Goal: Task Accomplishment & Management: Use online tool/utility

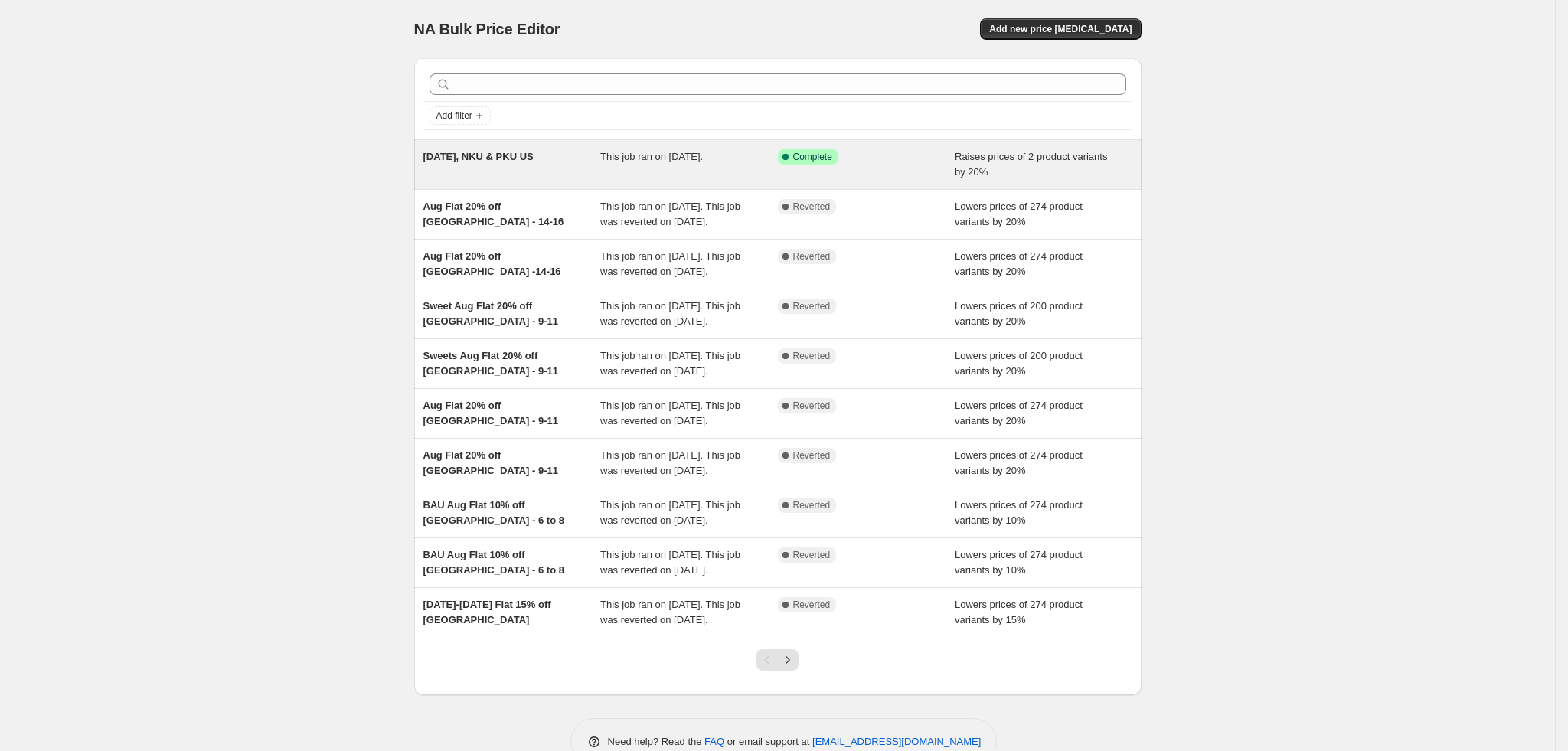
click at [577, 166] on div "[DATE], NKU & PKU US" at bounding box center [512, 164] width 178 height 30
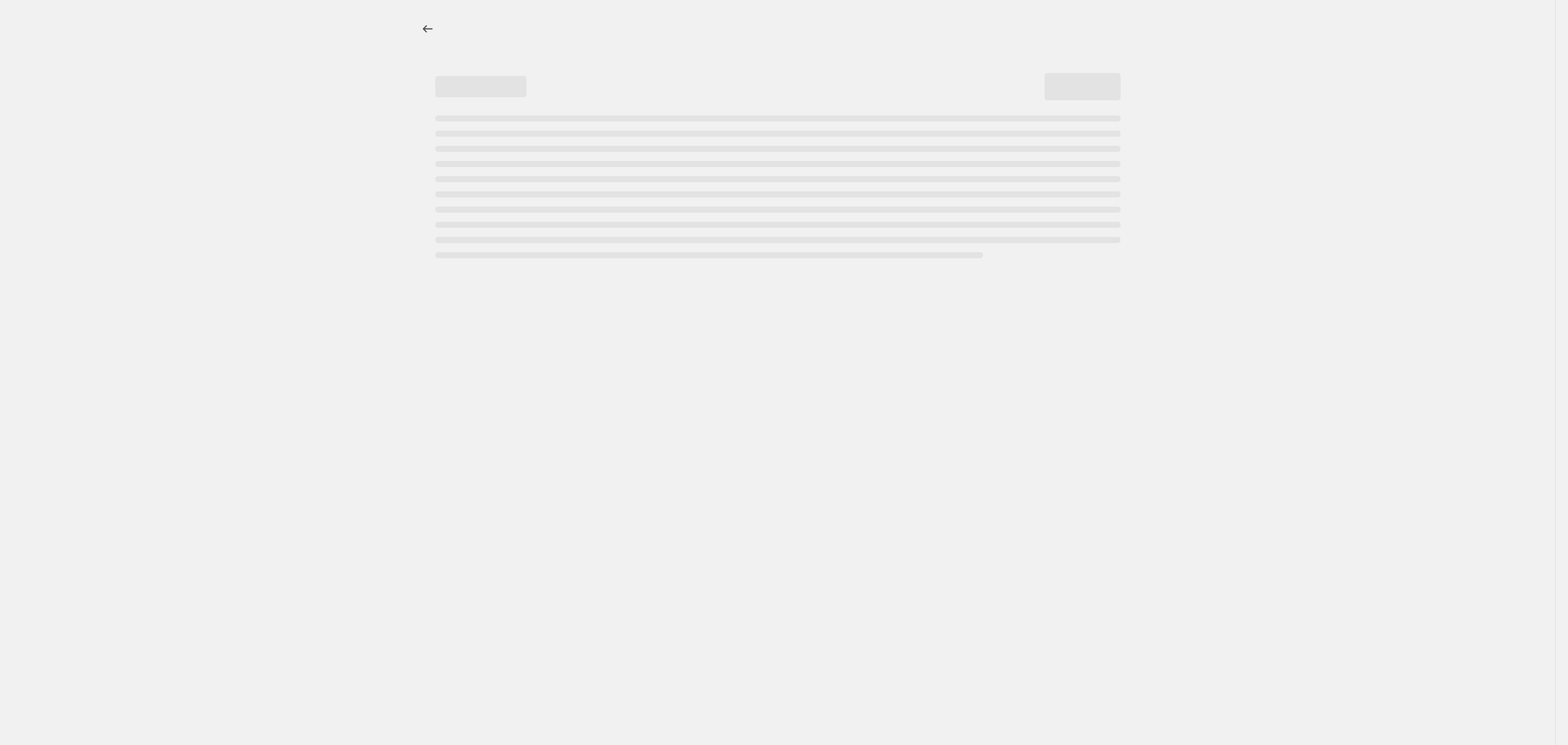
select select "percentage"
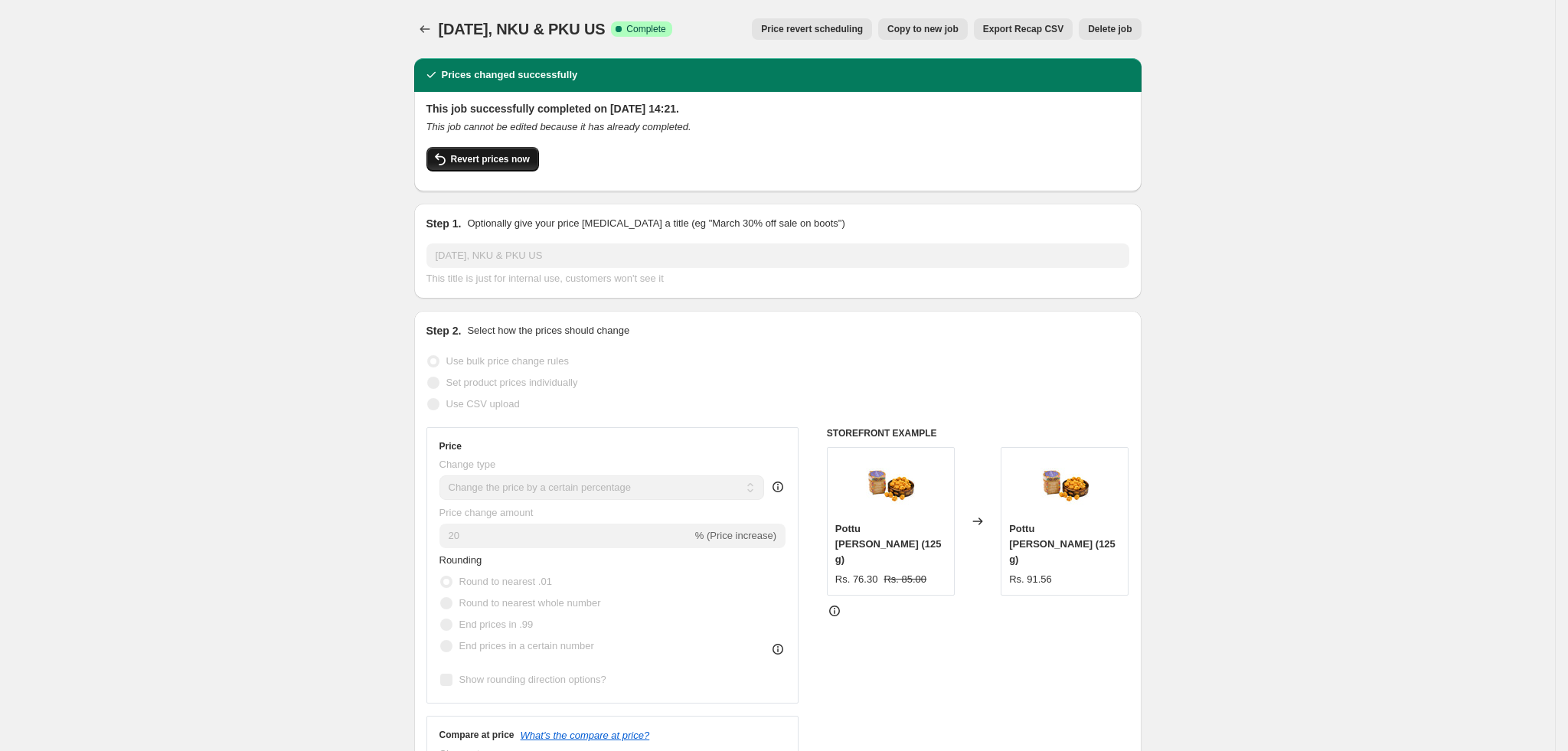
click at [473, 159] on span "Revert prices now" at bounding box center [490, 159] width 79 height 12
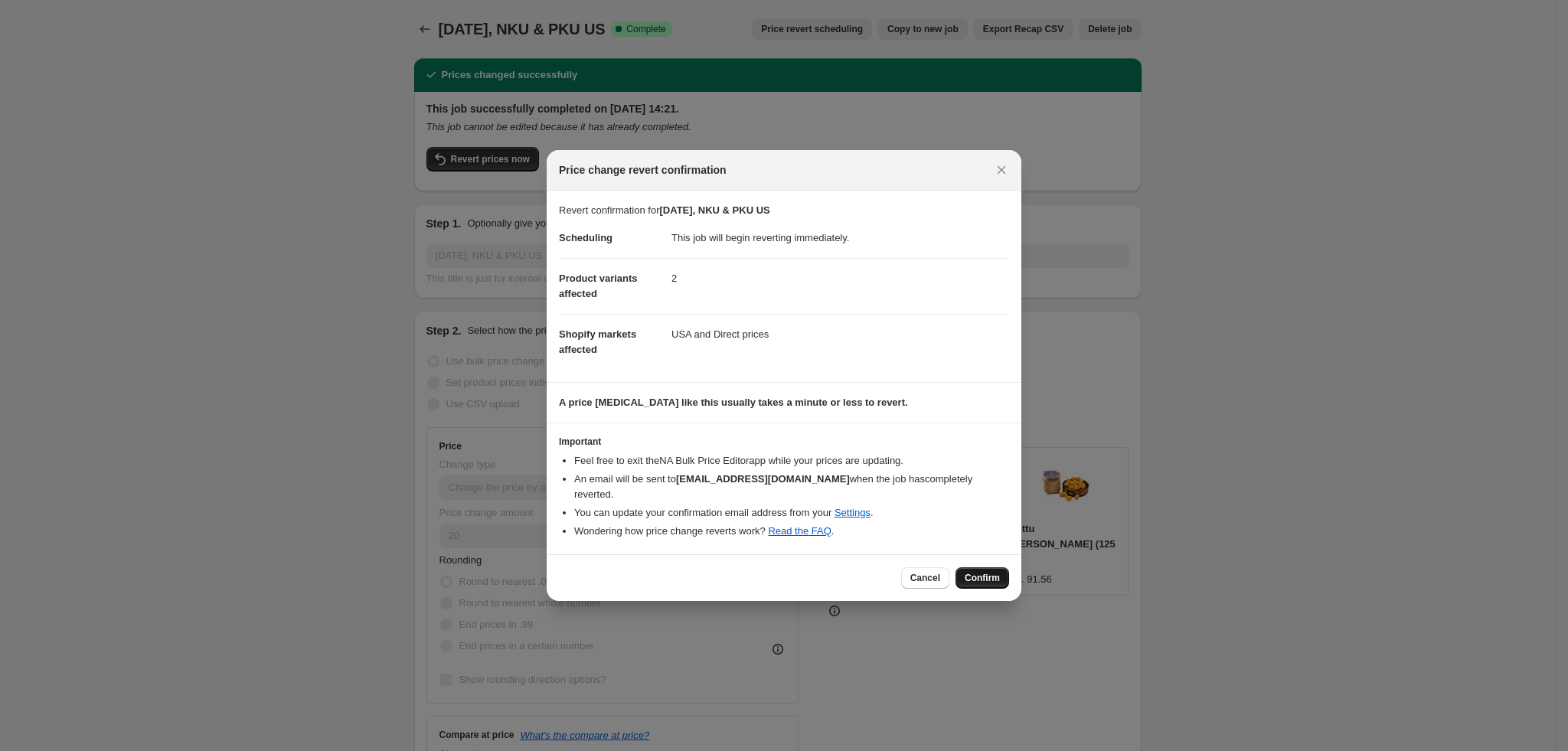
click at [984, 576] on span "Confirm" at bounding box center [982, 578] width 35 height 12
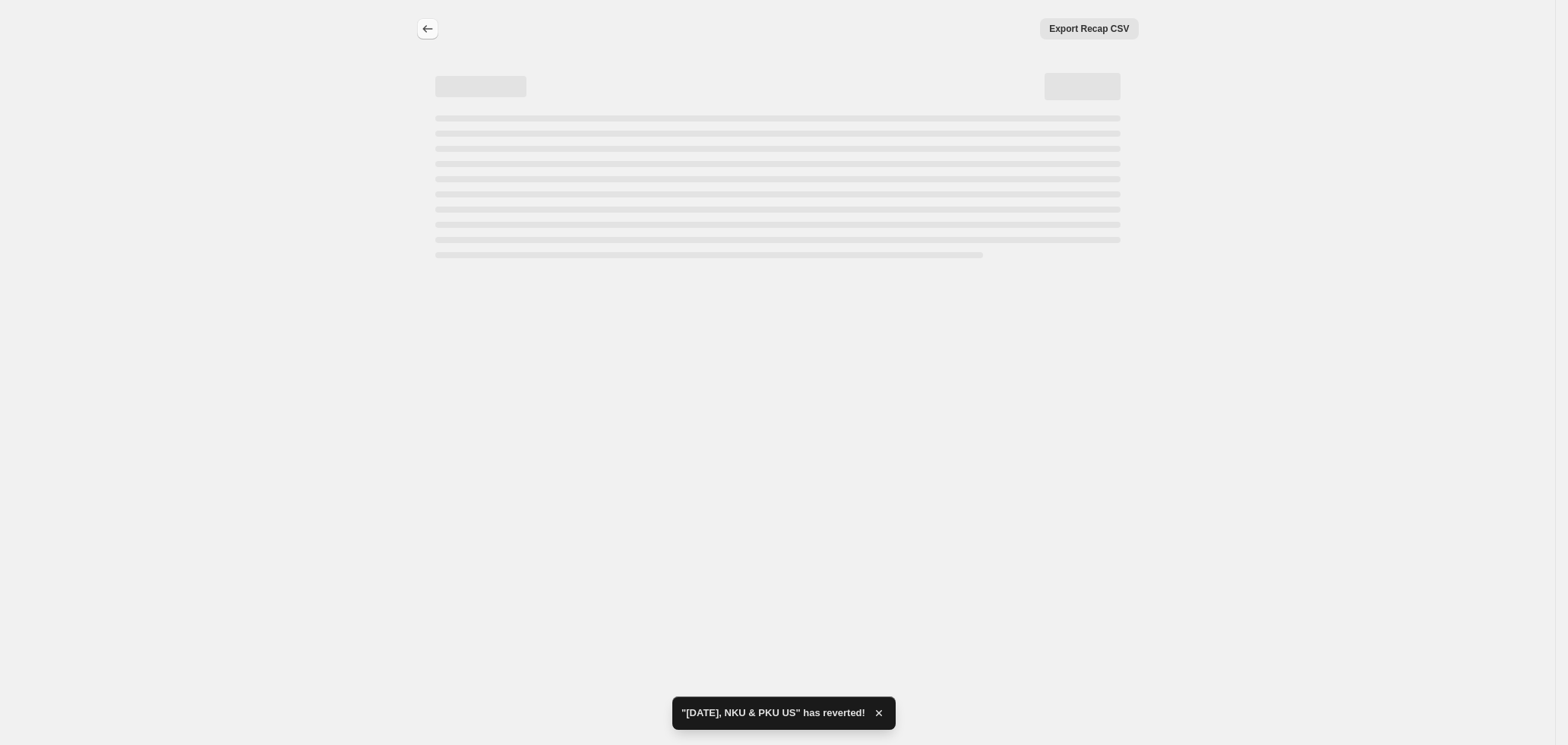
select select "percentage"
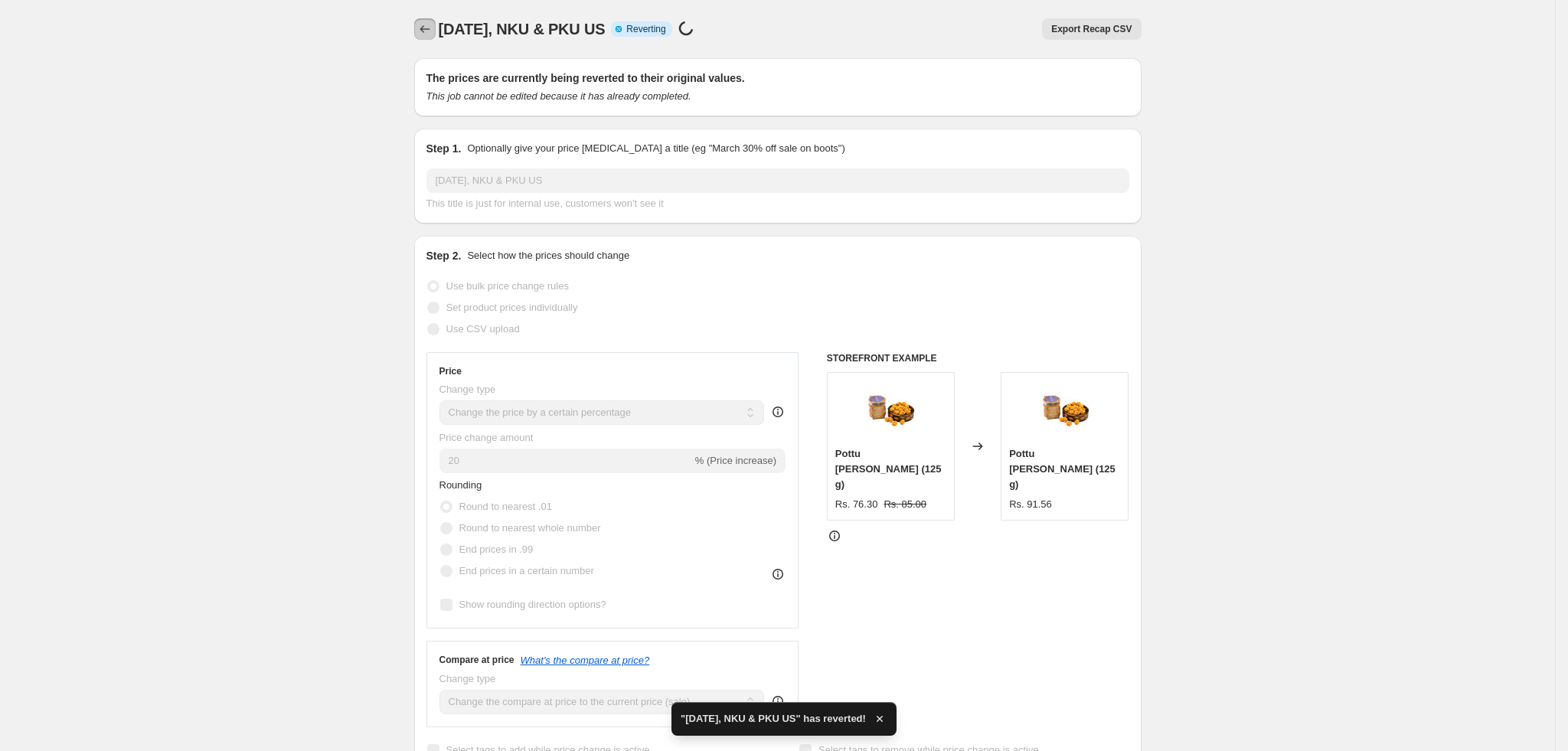
click at [433, 28] on icon "Price change jobs" at bounding box center [425, 29] width 15 height 15
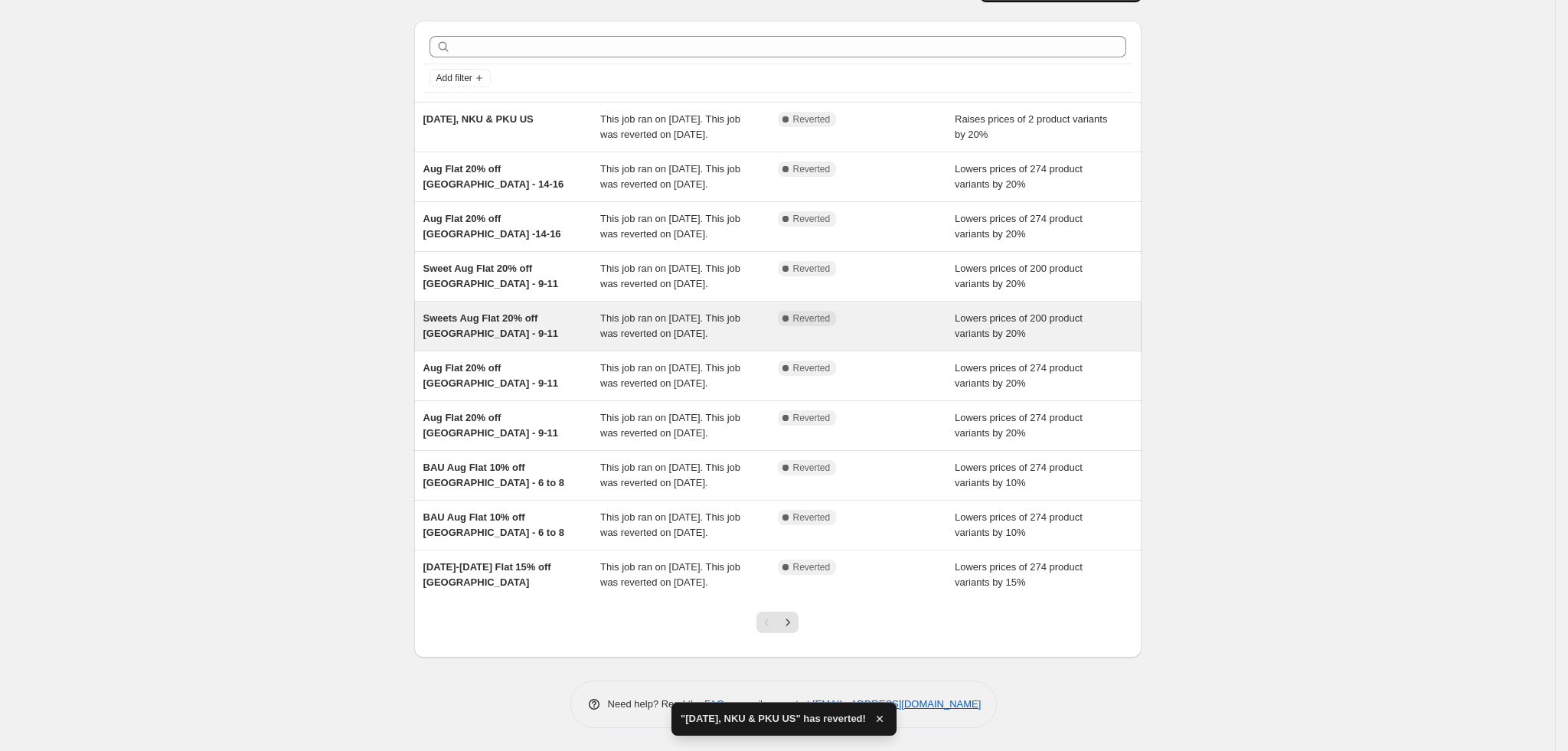
scroll to position [192, 0]
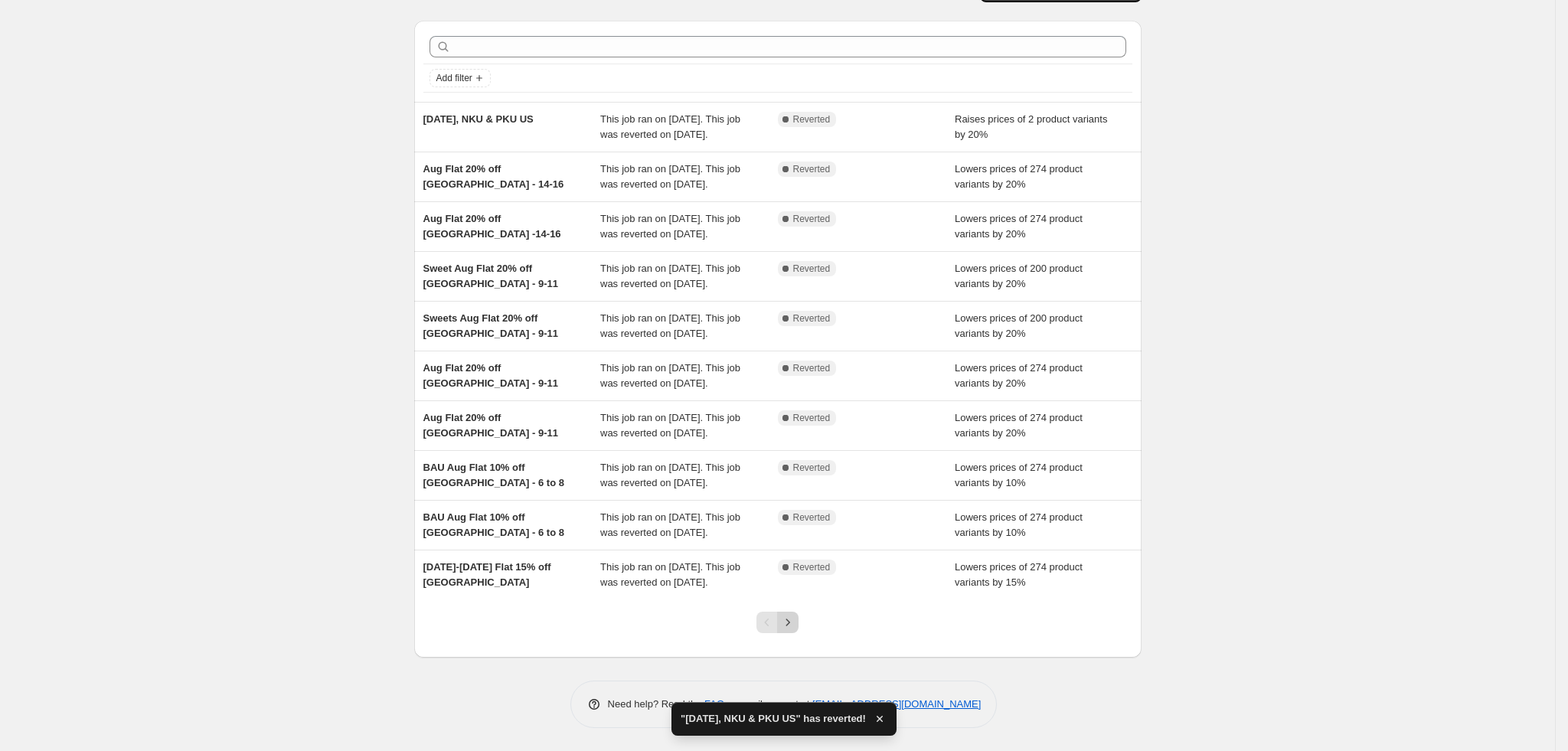
click at [799, 632] on button "Next" at bounding box center [788, 622] width 22 height 22
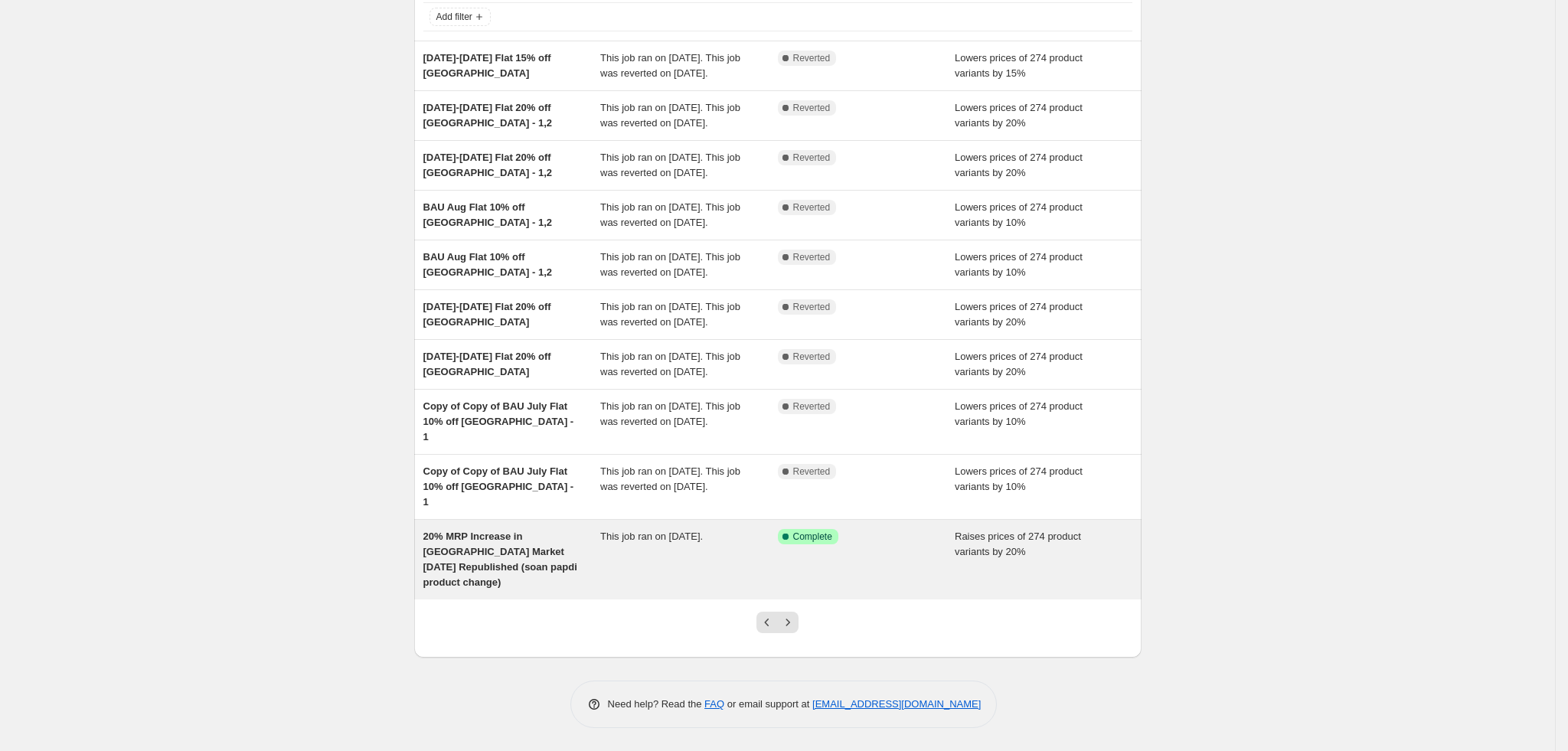
click at [774, 566] on div "This job ran on 25 July 2025." at bounding box center [689, 559] width 178 height 61
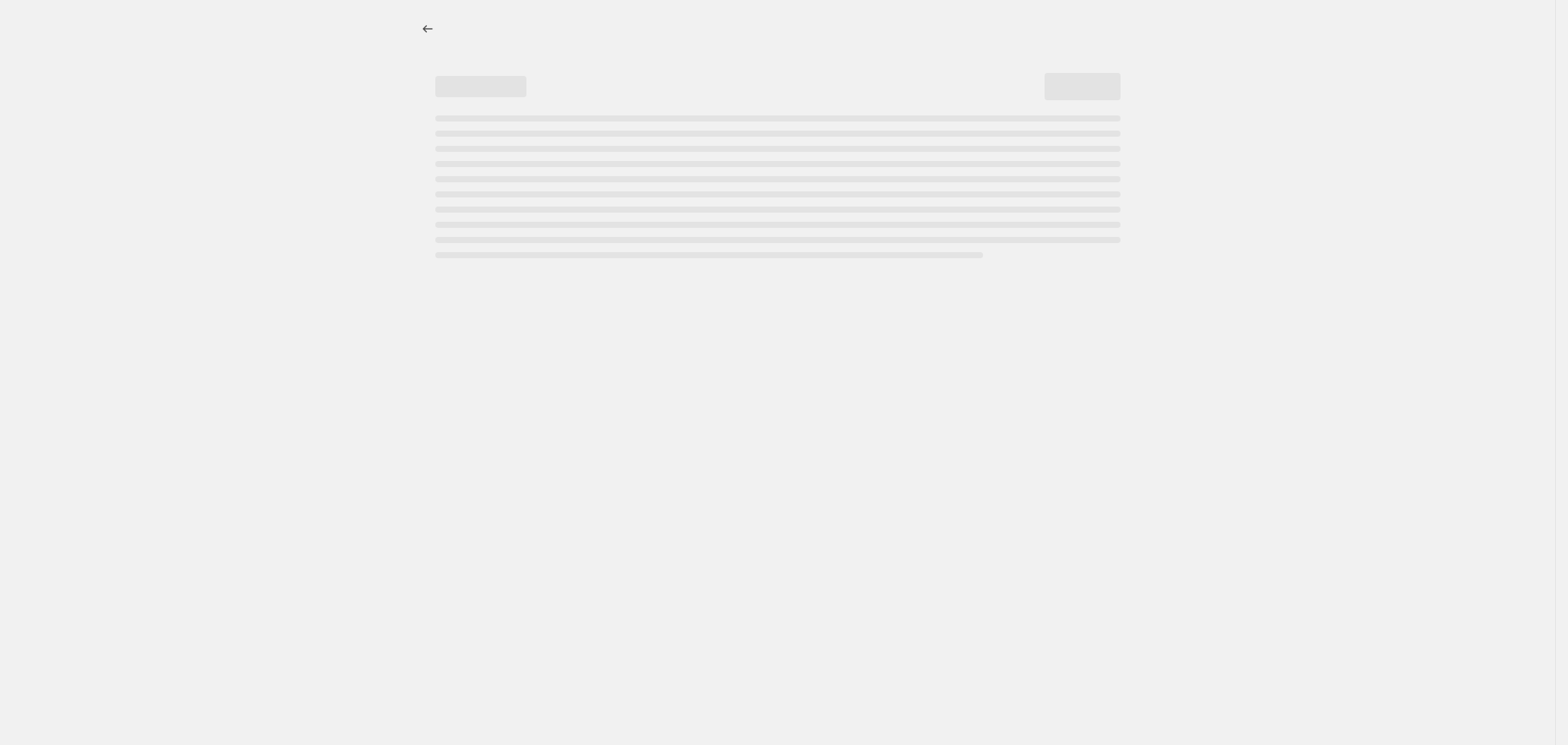
select select "percentage"
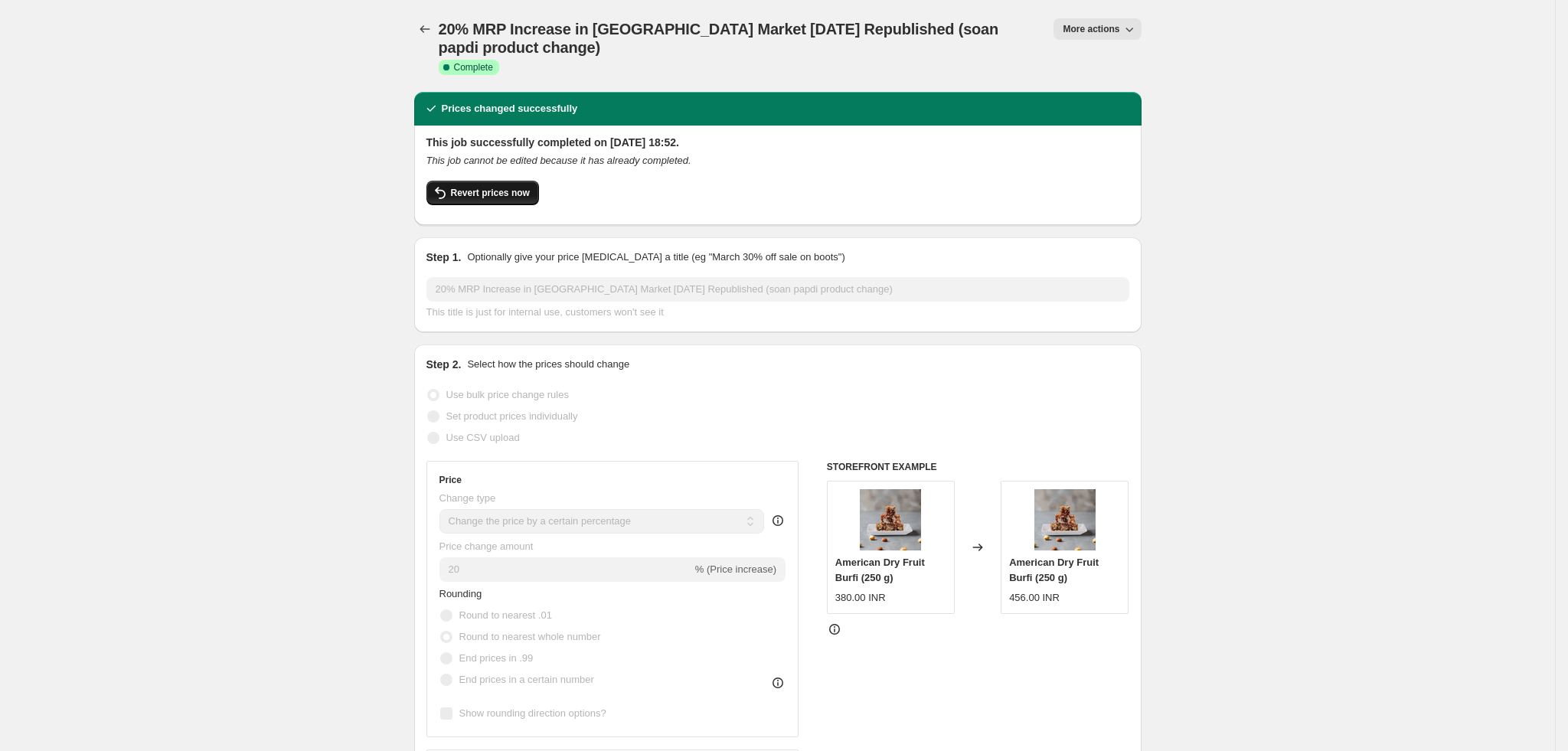
click at [494, 196] on span "Revert prices now" at bounding box center [490, 192] width 79 height 12
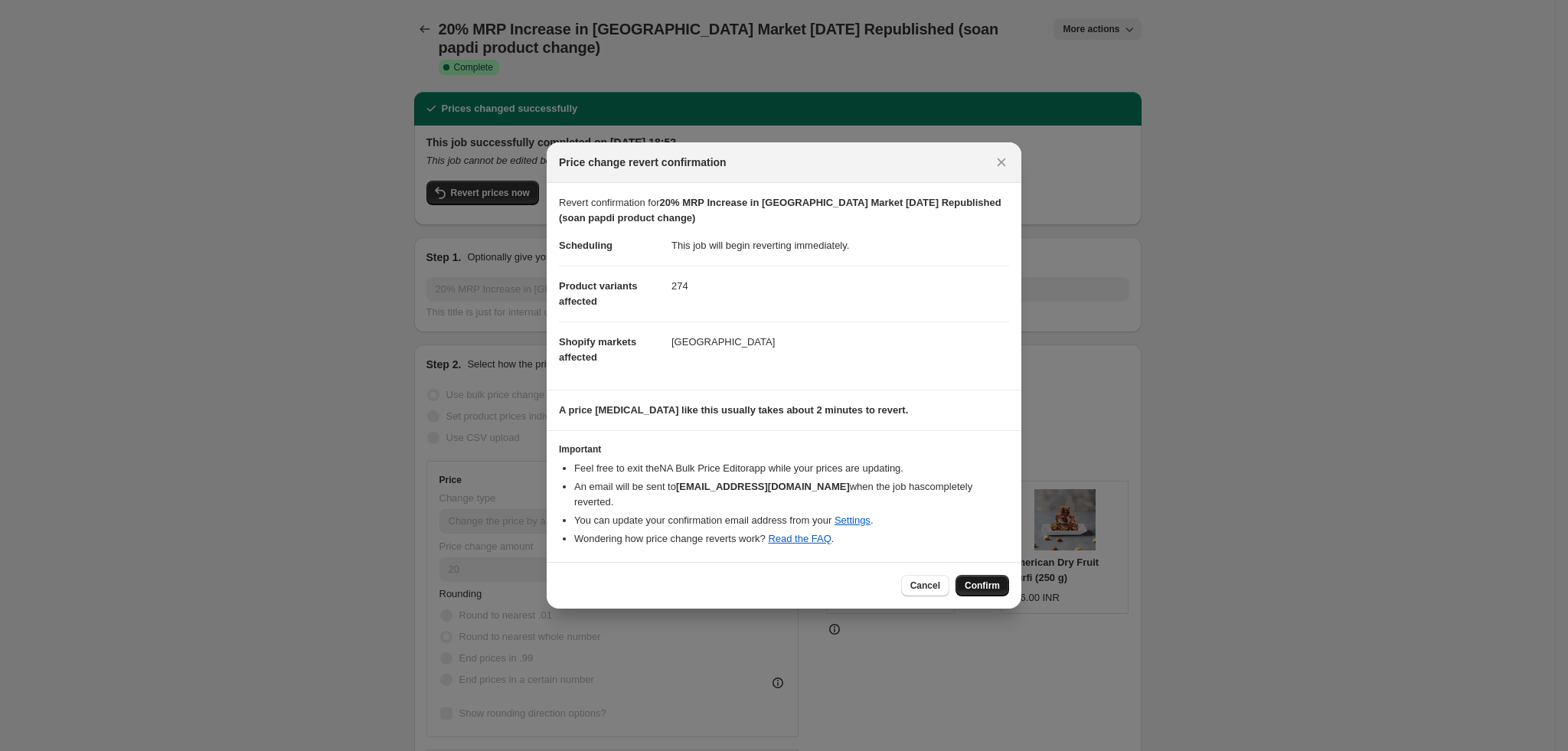
click at [973, 583] on span "Confirm" at bounding box center [982, 585] width 35 height 12
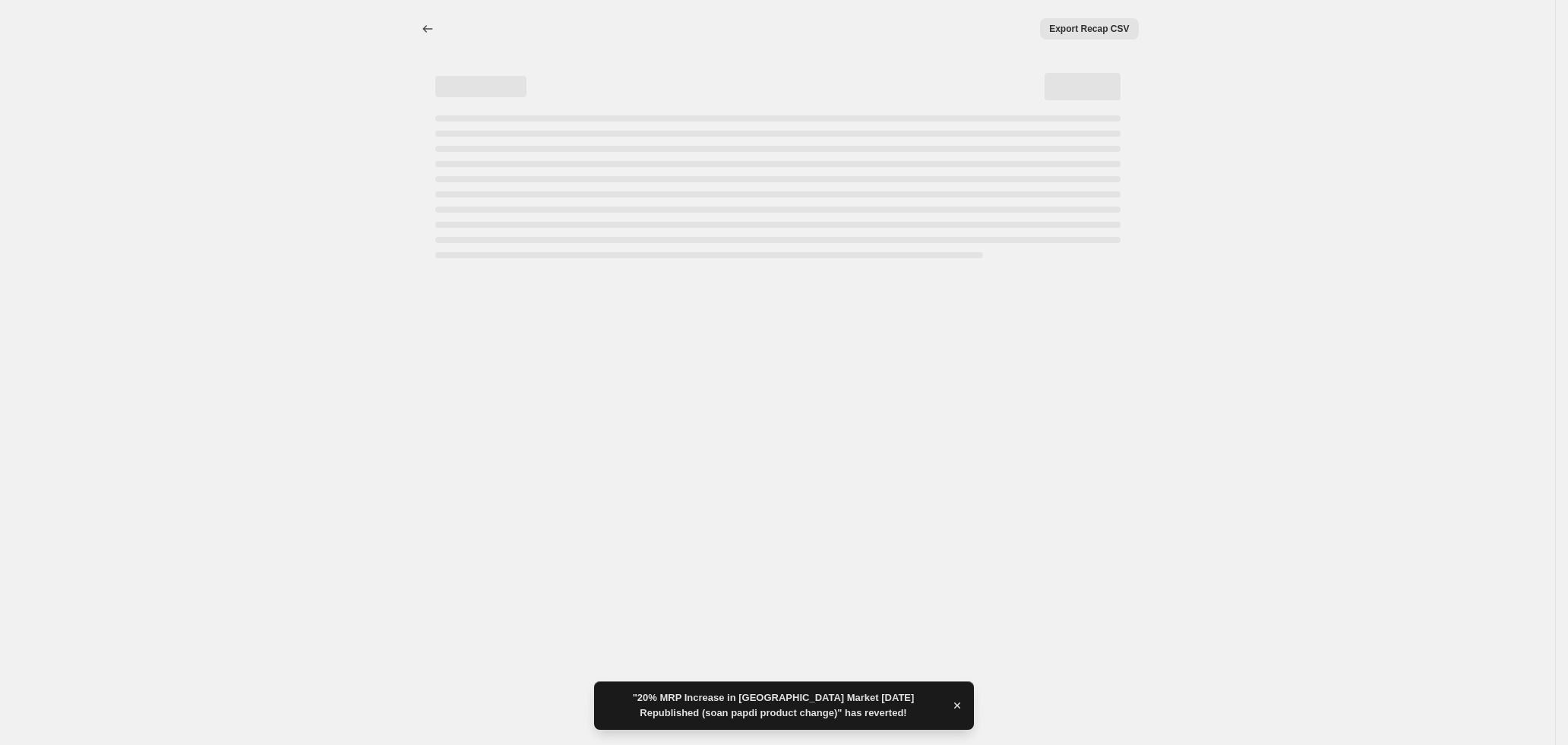
select select "percentage"
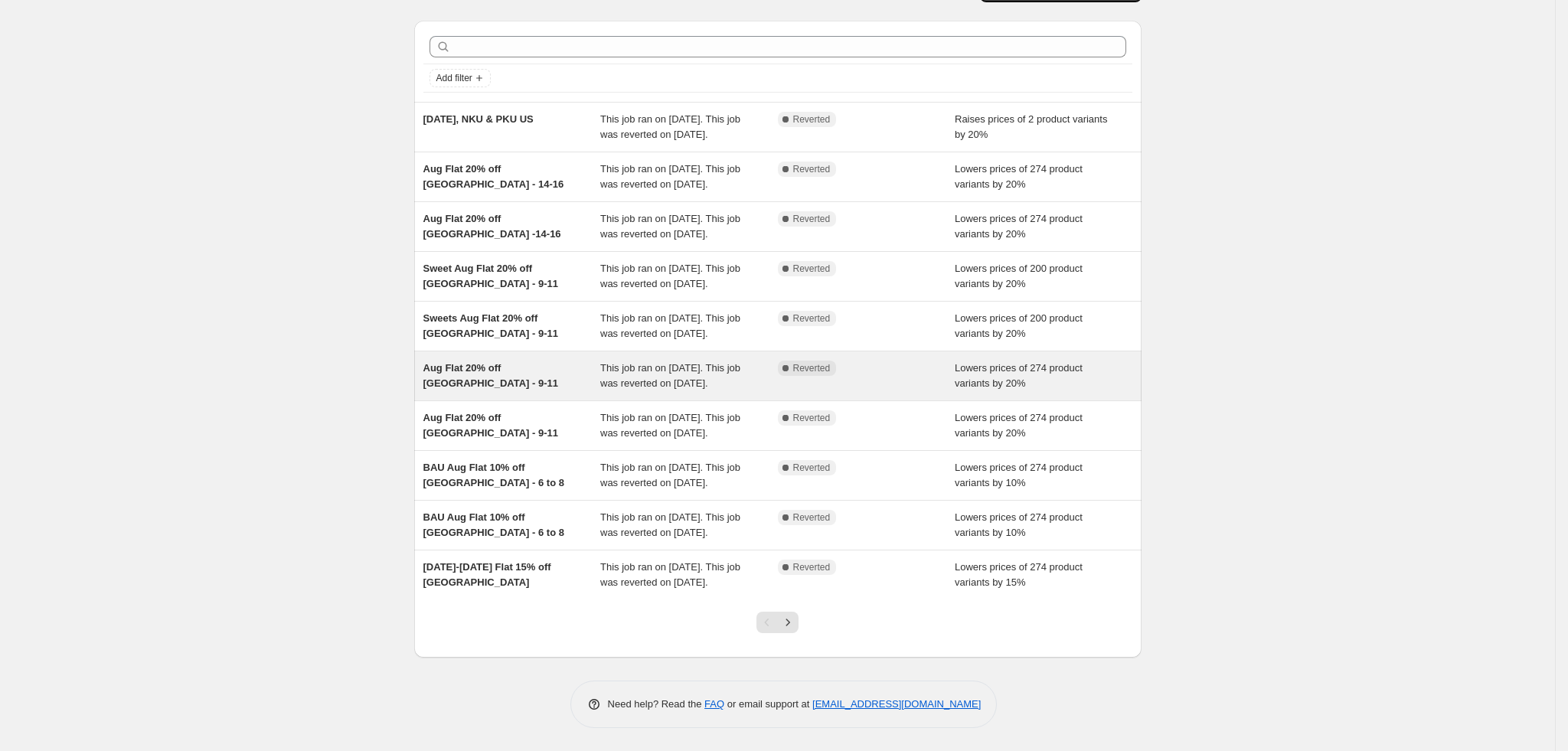
scroll to position [192, 0]
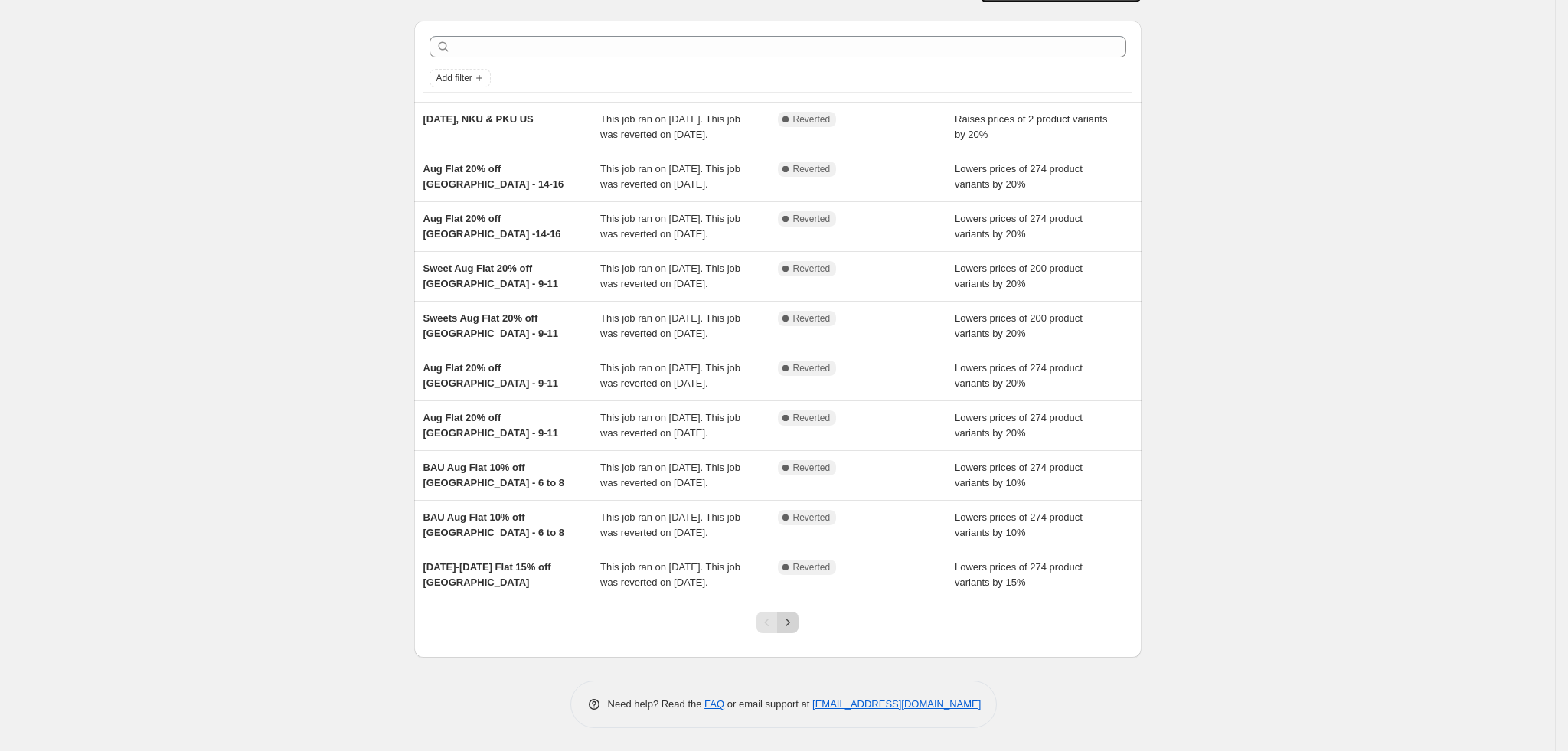
click at [796, 620] on icon "Next" at bounding box center [788, 622] width 15 height 15
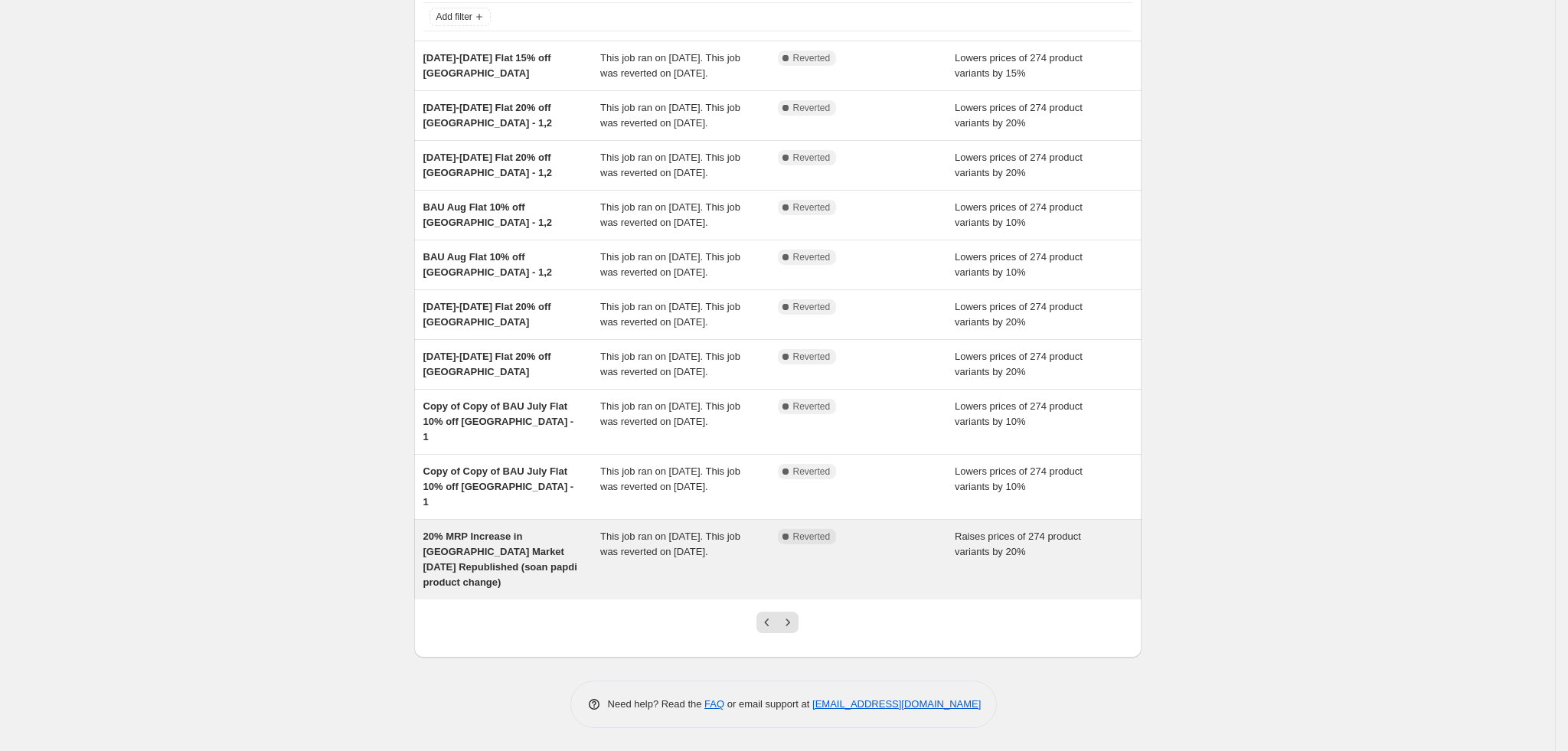
click at [632, 558] on span "This job ran on [DATE]. This job was reverted on [DATE]." at bounding box center [670, 543] width 140 height 26
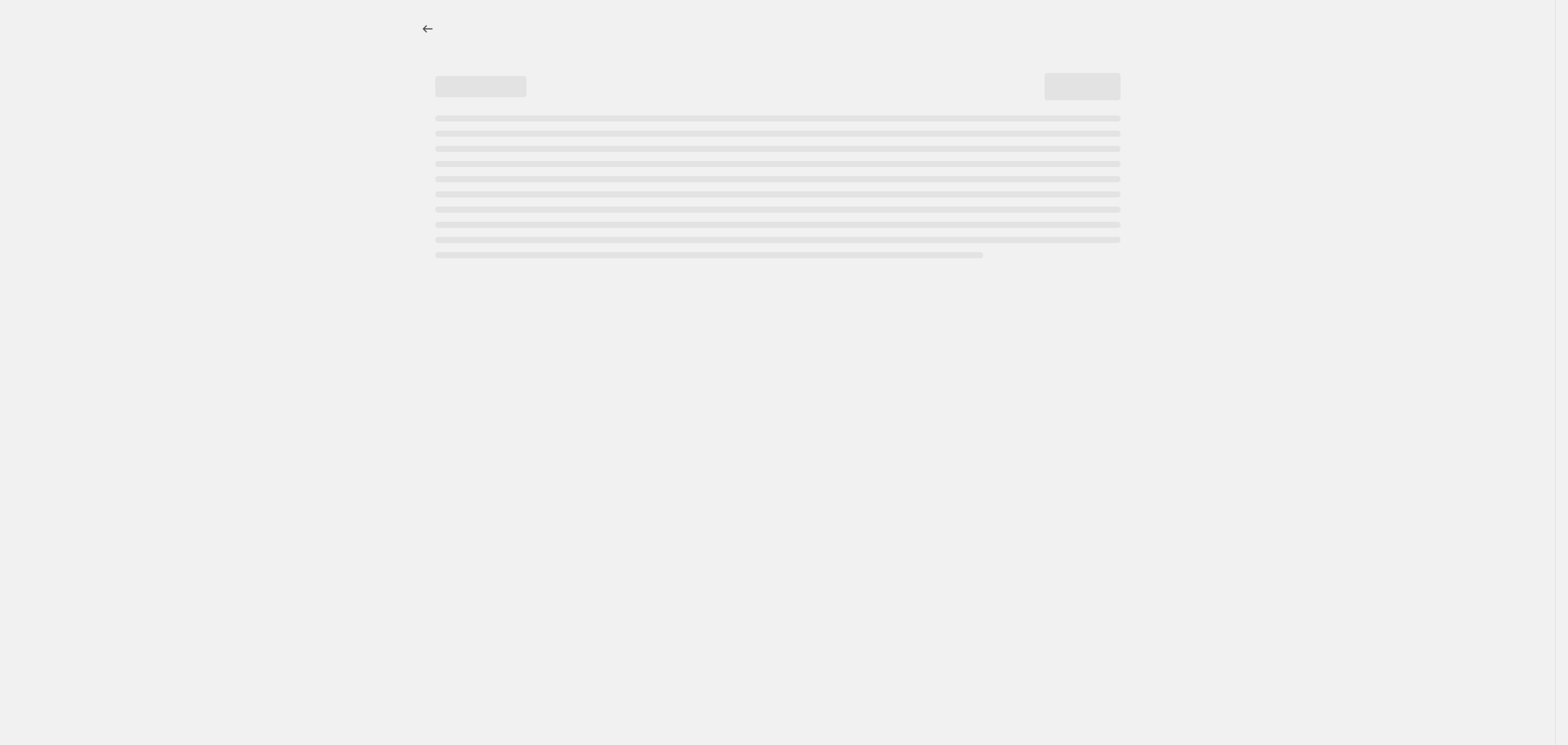
select select "percentage"
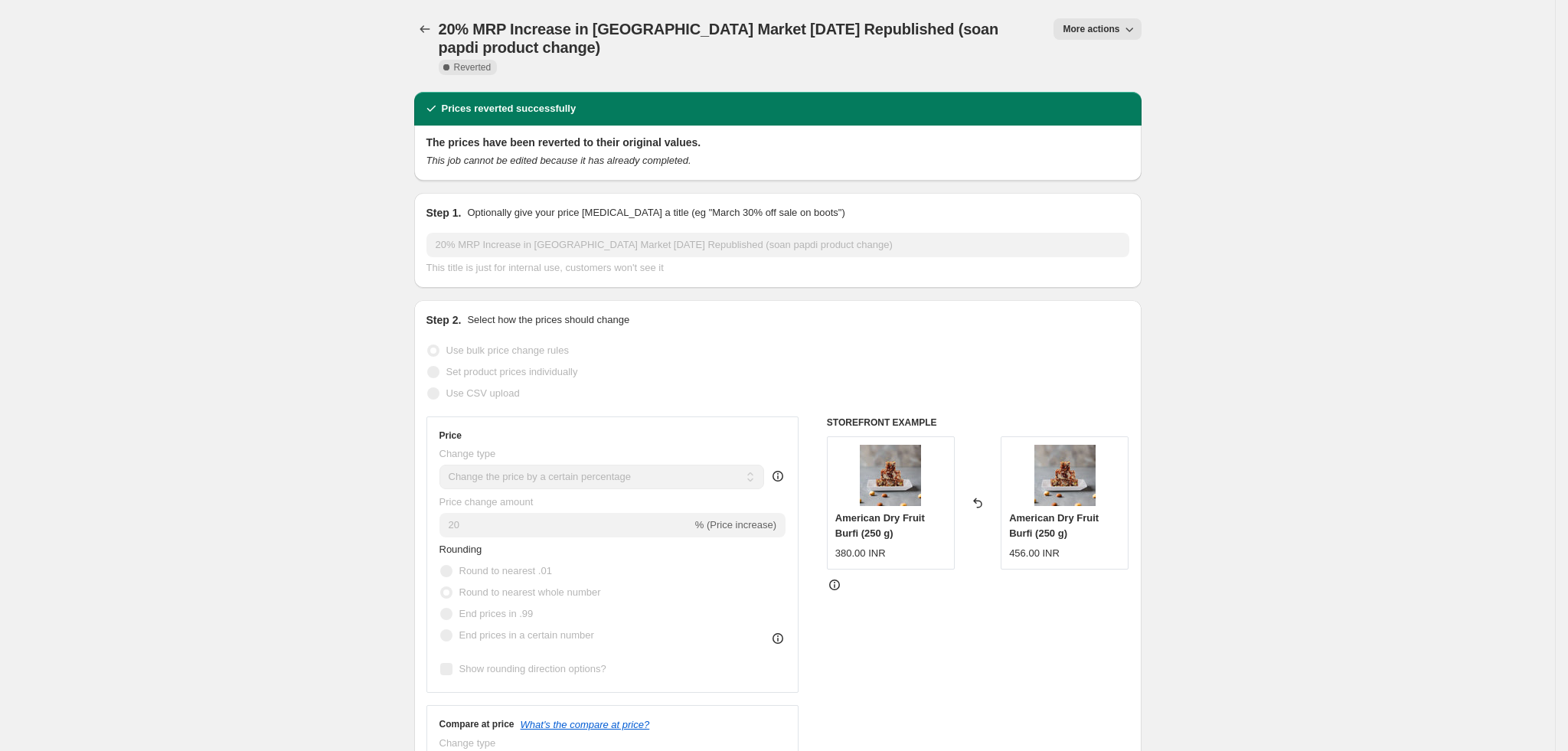
click at [1099, 26] on span "More actions" at bounding box center [1090, 29] width 57 height 12
click at [1109, 58] on span "Copy to new job" at bounding box center [1103, 60] width 71 height 11
select select "percentage"
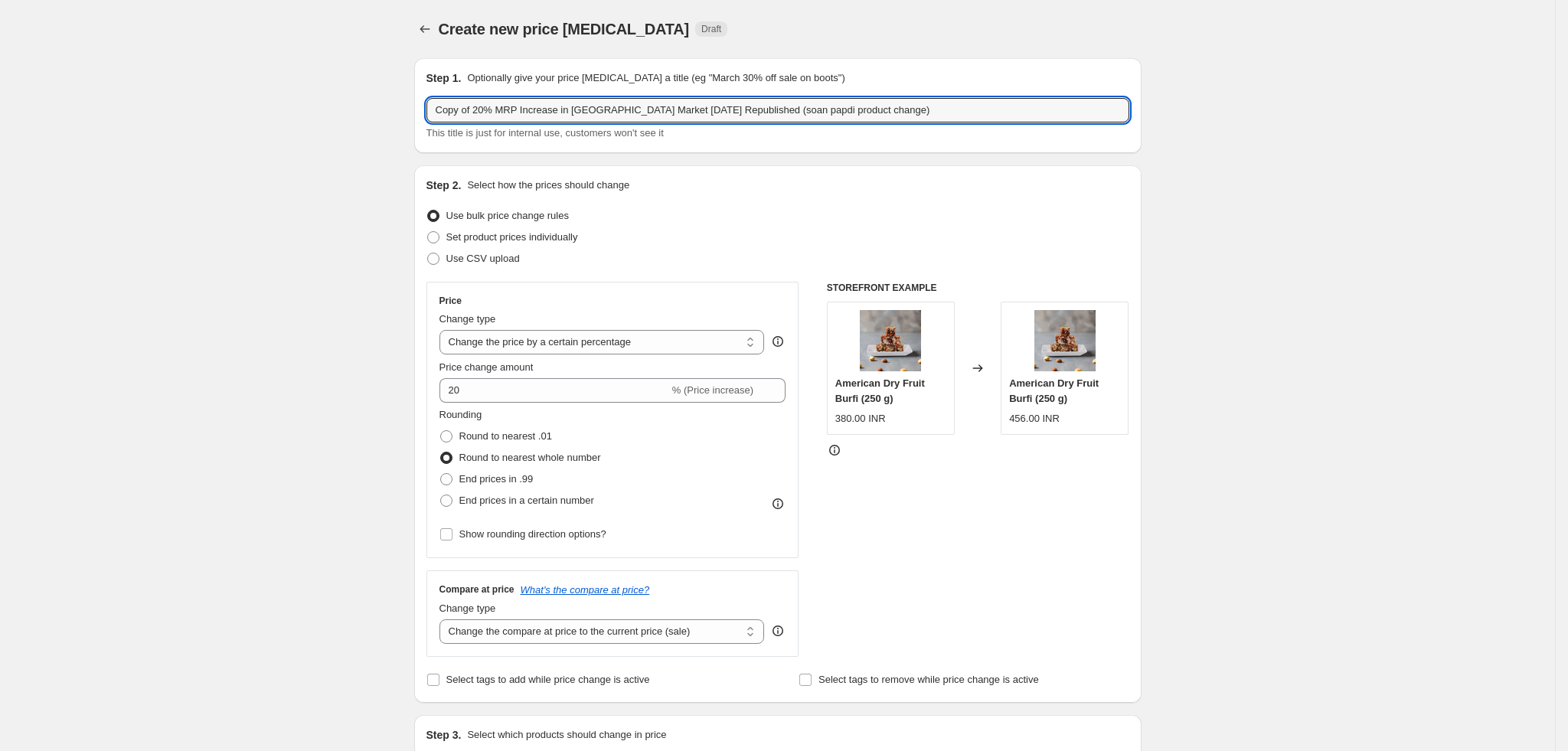
drag, startPoint x: 480, startPoint y: 107, endPoint x: 387, endPoint y: 103, distance: 93.1
click at [614, 107] on input "20% MRP Increase in [GEOGRAPHIC_DATA] Market [DATE] Republished (soan papdi pro…" at bounding box center [777, 110] width 703 height 25
drag, startPoint x: 760, startPoint y: 107, endPoint x: 734, endPoint y: 106, distance: 26.0
click at [734, 106] on input "20% MRP Increase in US Market Aug 2025 Republished (soan papdi product change)" at bounding box center [777, 110] width 703 height 25
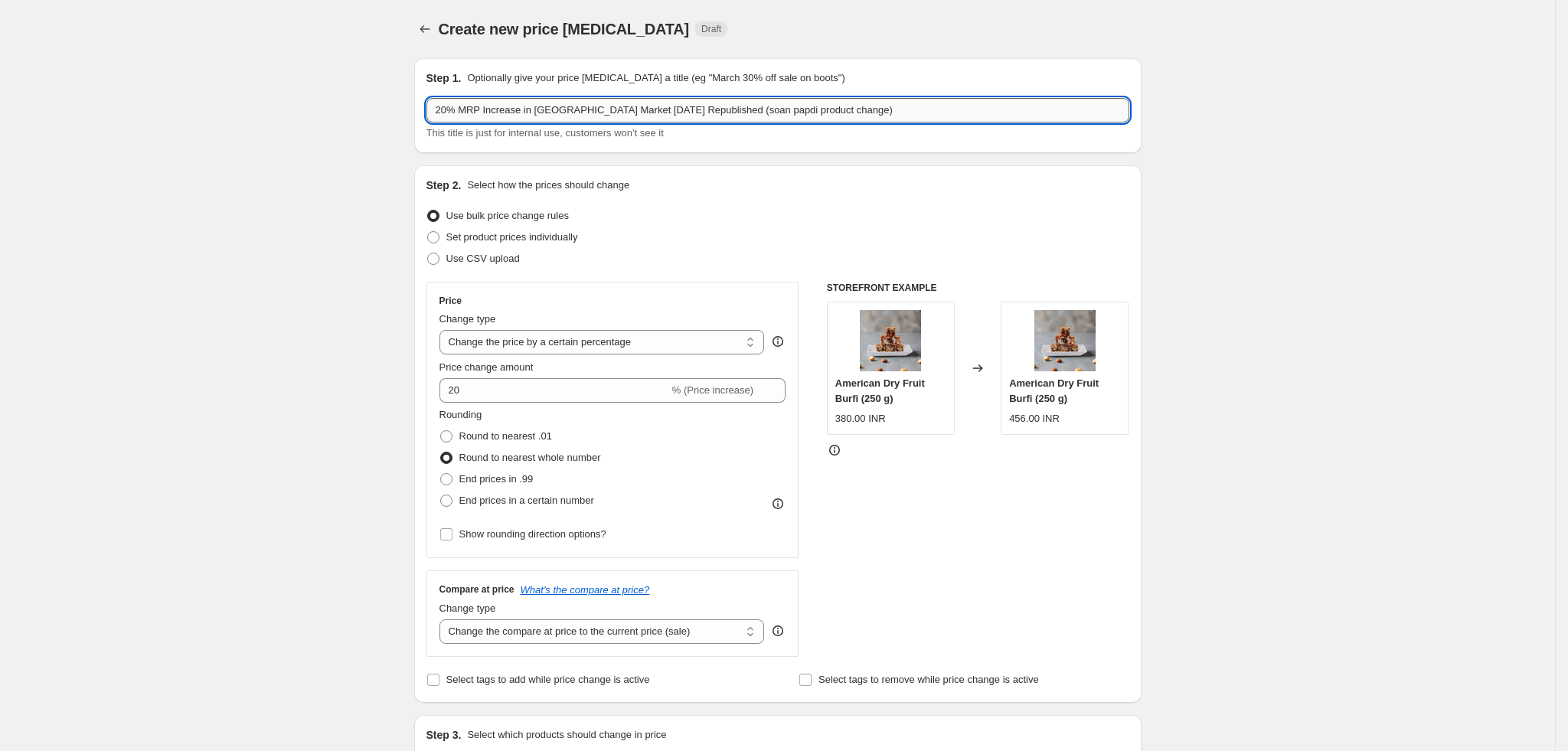
click at [760, 110] on input "20% MRP Increase in US Market Aug 2025 Republished (soan papdi product change)" at bounding box center [777, 110] width 703 height 25
drag, startPoint x: 761, startPoint y: 110, endPoint x: 722, endPoint y: 110, distance: 39.0
click at [722, 110] on input "20% MRP Increase in US Market Aug 2025 Republished (soan papdi product change)" at bounding box center [777, 110] width 703 height 25
type input "20% MRP Increase in US Market Aug 2025 Republished (Traditional sweet product c…"
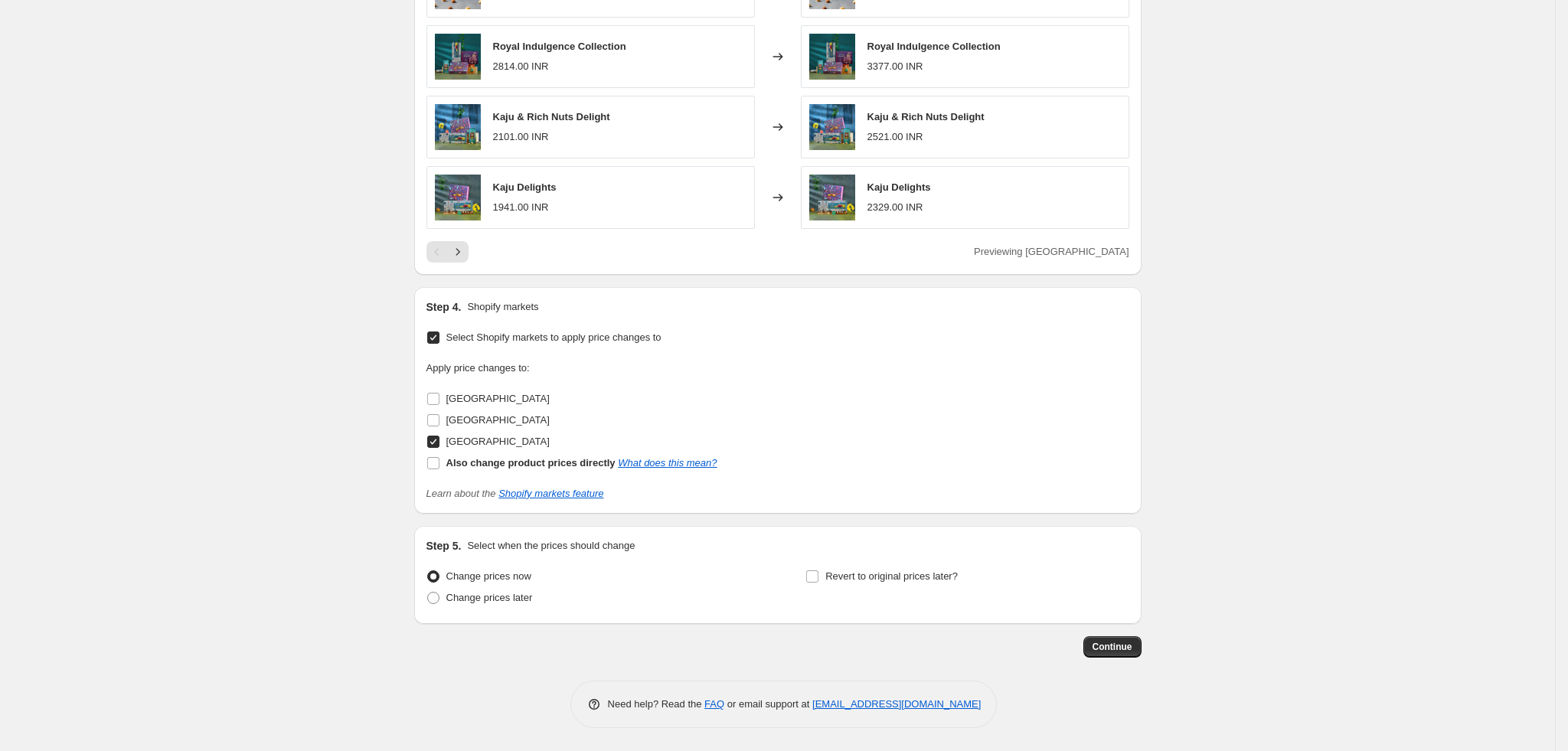
scroll to position [1030, 0]
click at [1106, 655] on button "Continue" at bounding box center [1112, 647] width 58 height 22
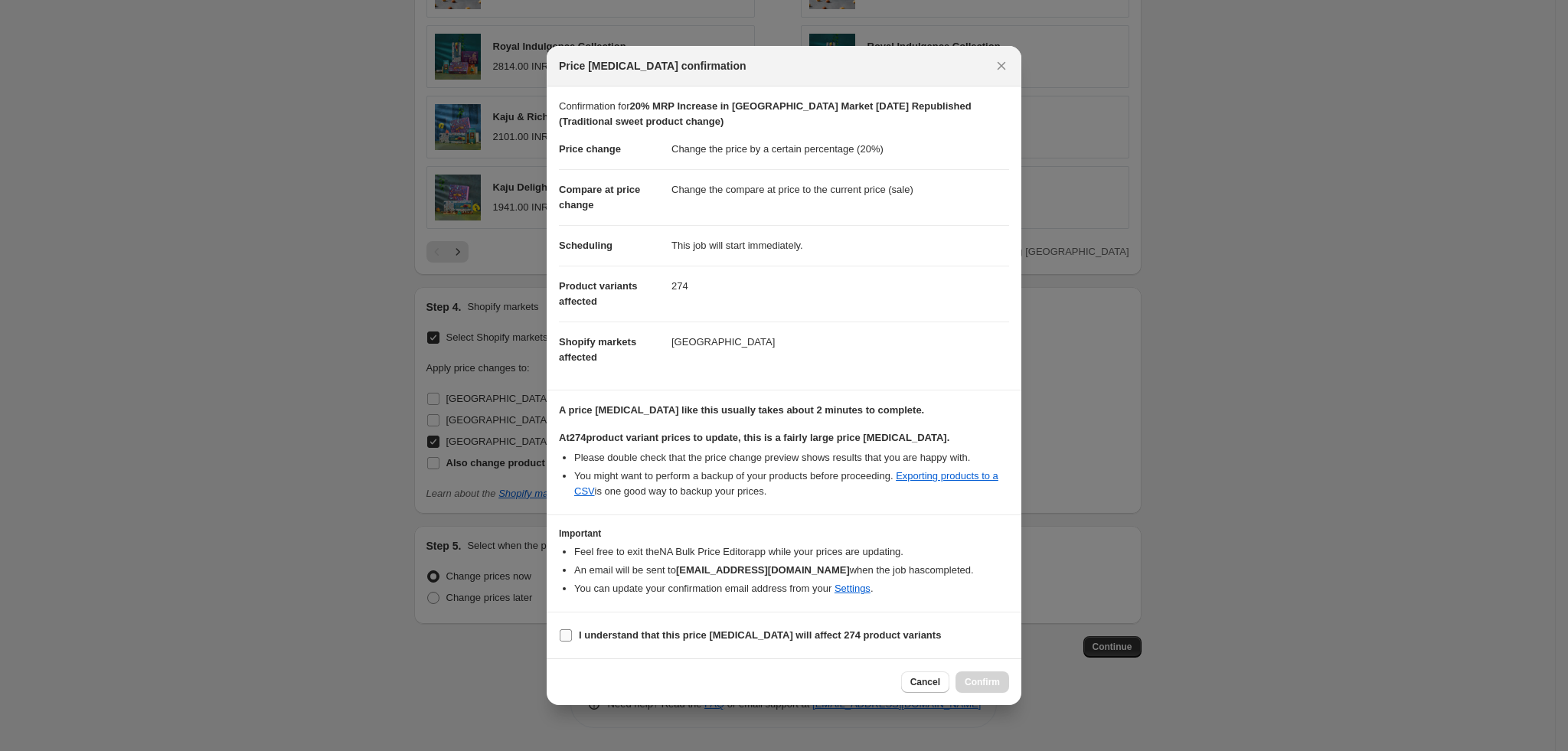
click at [631, 627] on label "I understand that this price change job will affect 274 product variants" at bounding box center [750, 636] width 382 height 22
click at [572, 629] on input "I understand that this price change job will affect 274 product variants" at bounding box center [565, 635] width 12 height 12
checkbox input "true"
click at [972, 680] on span "Confirm" at bounding box center [982, 682] width 35 height 12
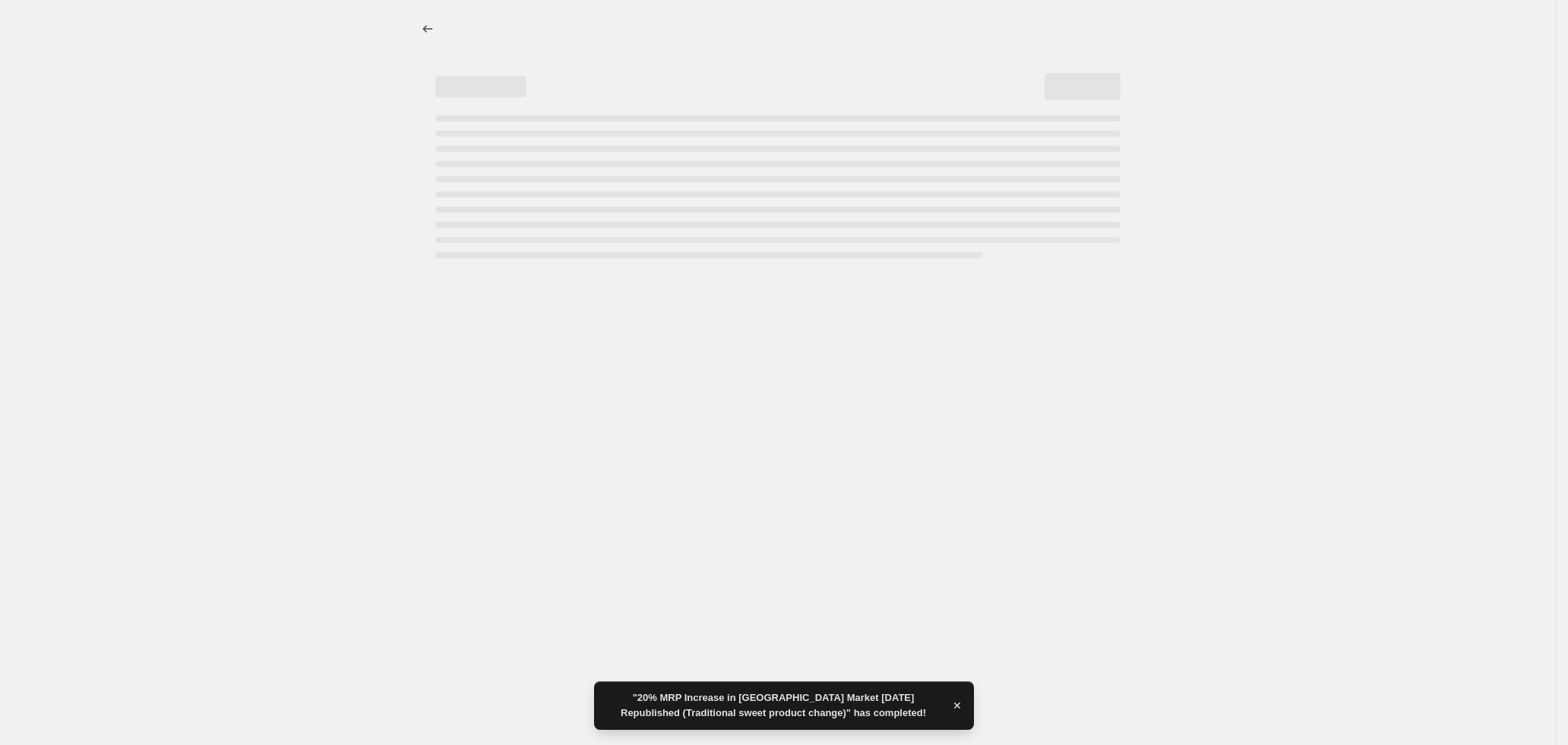
select select "percentage"
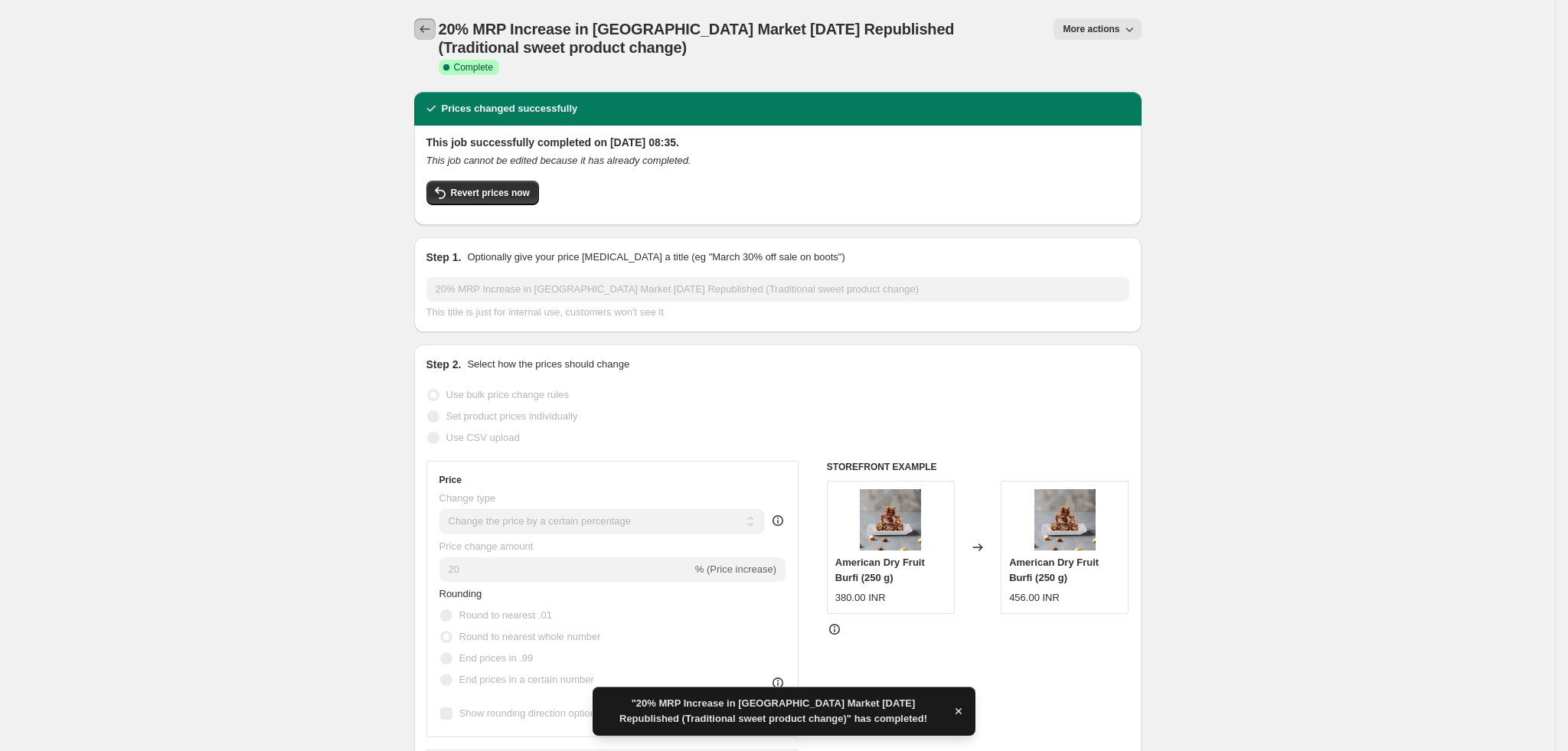
click at [433, 31] on icon "Price change jobs" at bounding box center [425, 29] width 15 height 15
